Goal: Information Seeking & Learning: Learn about a topic

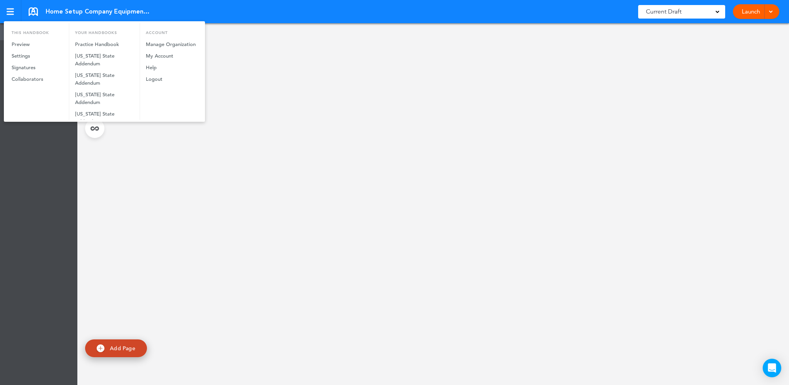
click at [140, 13] on div at bounding box center [394, 192] width 789 height 385
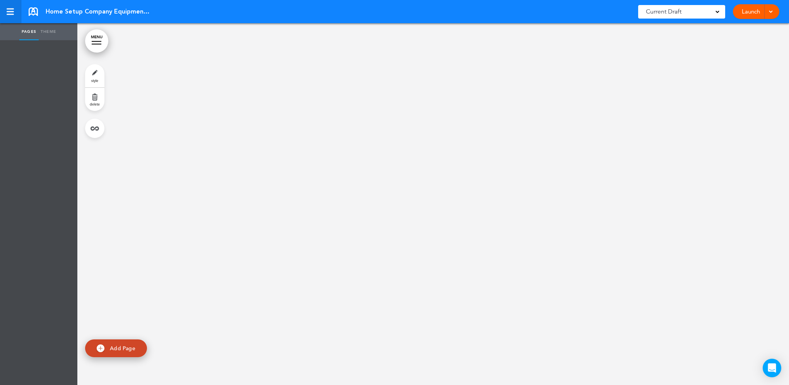
click at [10, 14] on div at bounding box center [10, 14] width 7 height 1
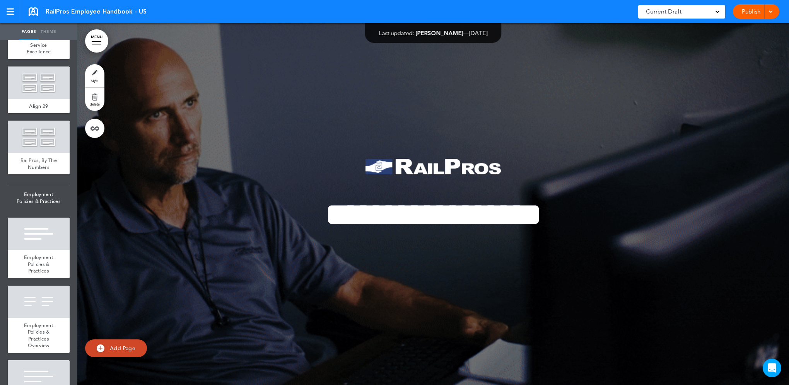
scroll to position [644, 0]
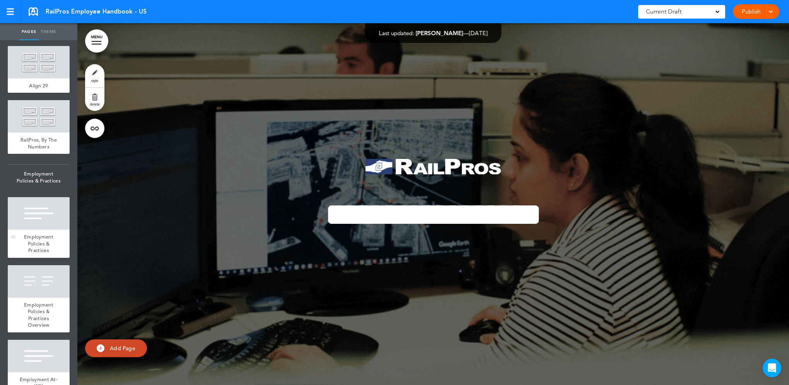
click at [28, 254] on span "Employment Policies & Practices" at bounding box center [38, 244] width 29 height 20
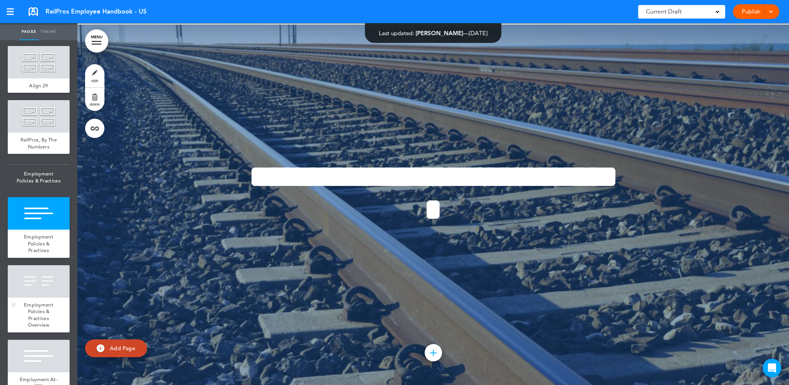
click at [28, 279] on div at bounding box center [39, 281] width 62 height 32
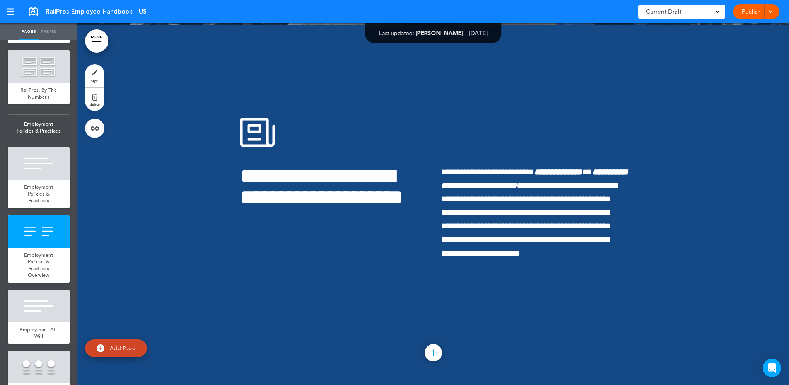
scroll to position [709, 0]
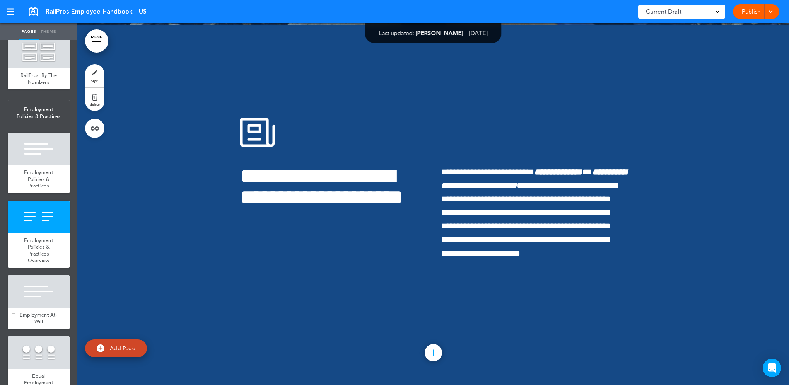
click at [26, 308] on div at bounding box center [39, 291] width 62 height 32
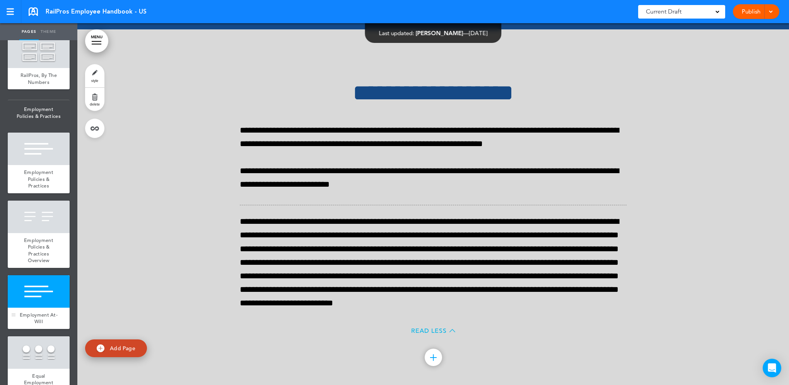
scroll to position [5562, 0]
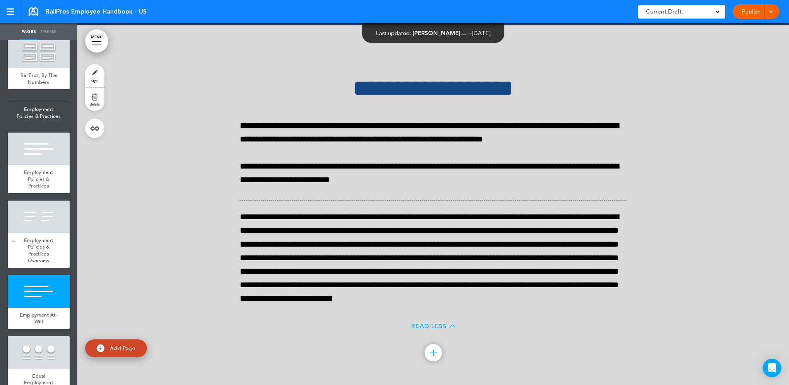
click at [40, 247] on div "Employment Policies & Practices Overview" at bounding box center [39, 250] width 62 height 35
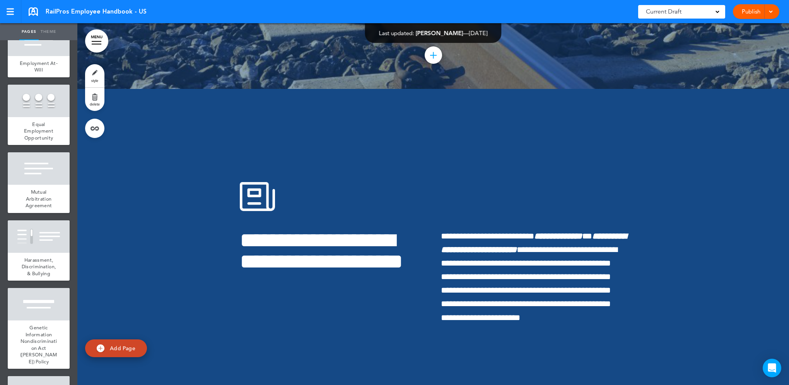
scroll to position [967, 0]
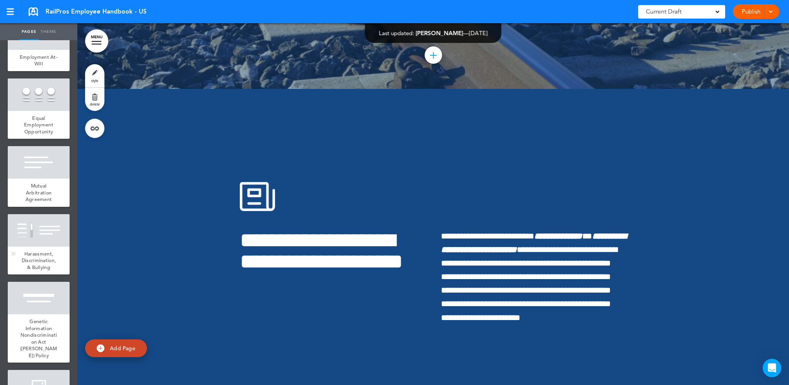
click at [31, 264] on span "Harassment, Discrimination, & Bullying" at bounding box center [39, 261] width 34 height 20
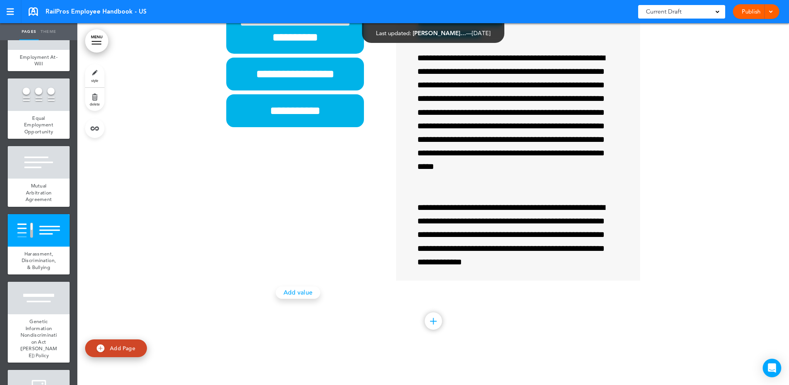
scroll to position [7331, 0]
